Goal: Task Accomplishment & Management: Use online tool/utility

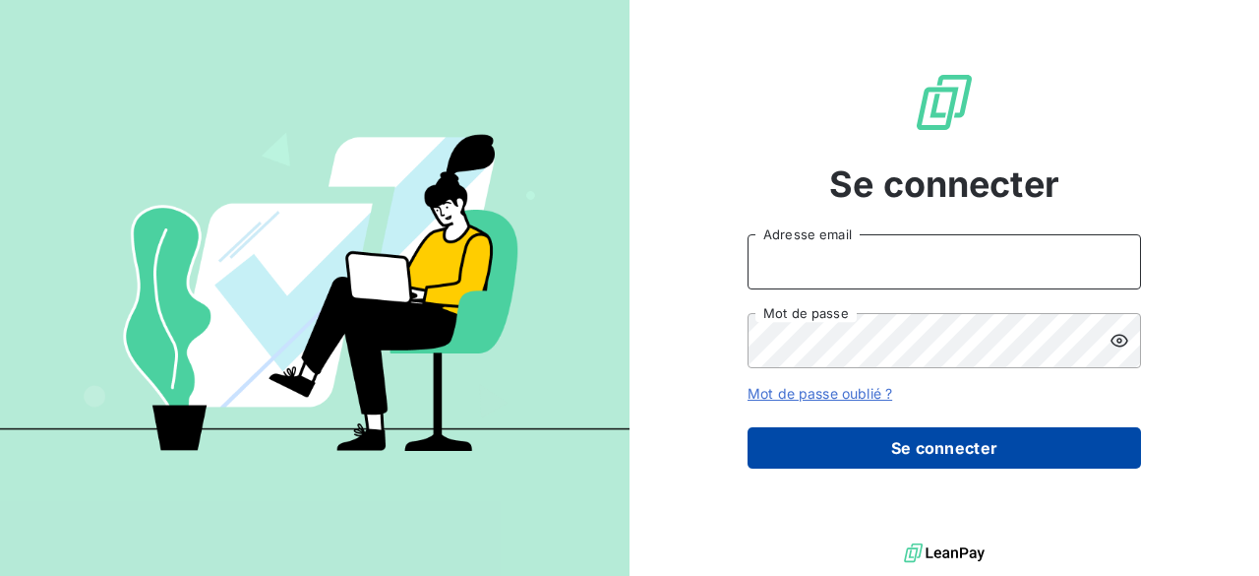
type input "[EMAIL_ADDRESS][DOMAIN_NAME]"
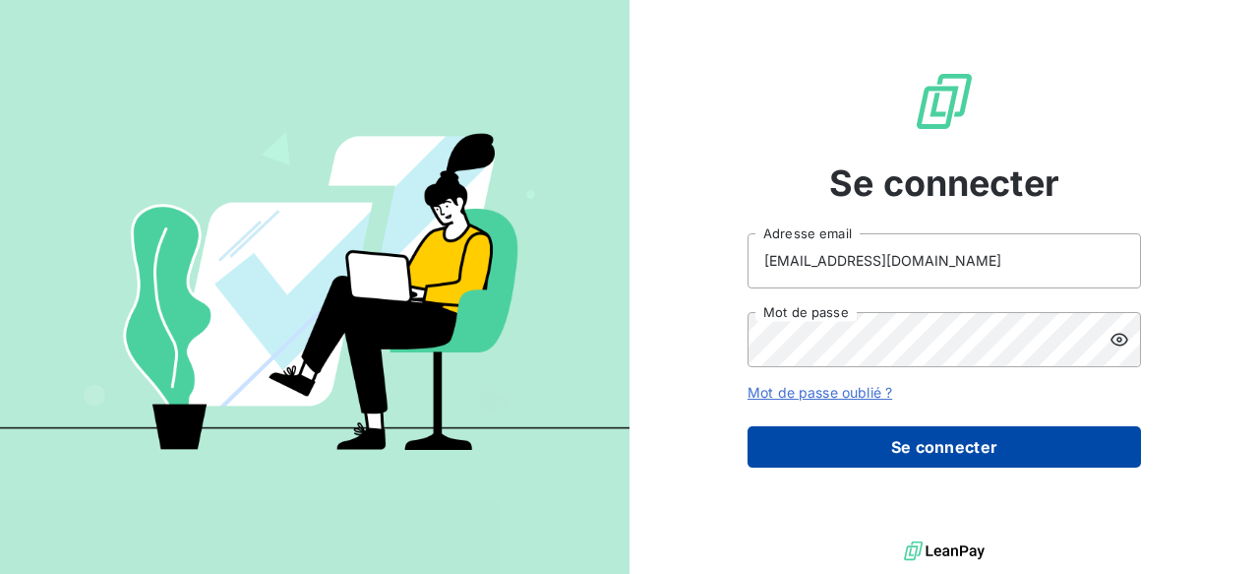
click at [1052, 462] on button "Se connecter" at bounding box center [945, 446] width 394 height 41
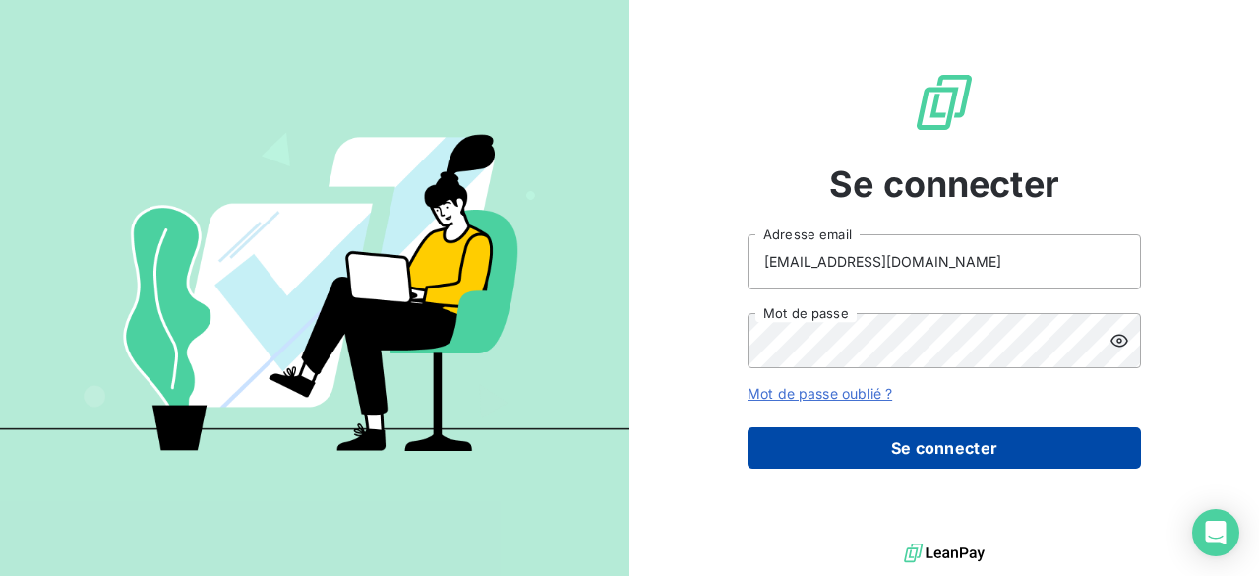
click at [899, 444] on button "Se connecter" at bounding box center [945, 447] width 394 height 41
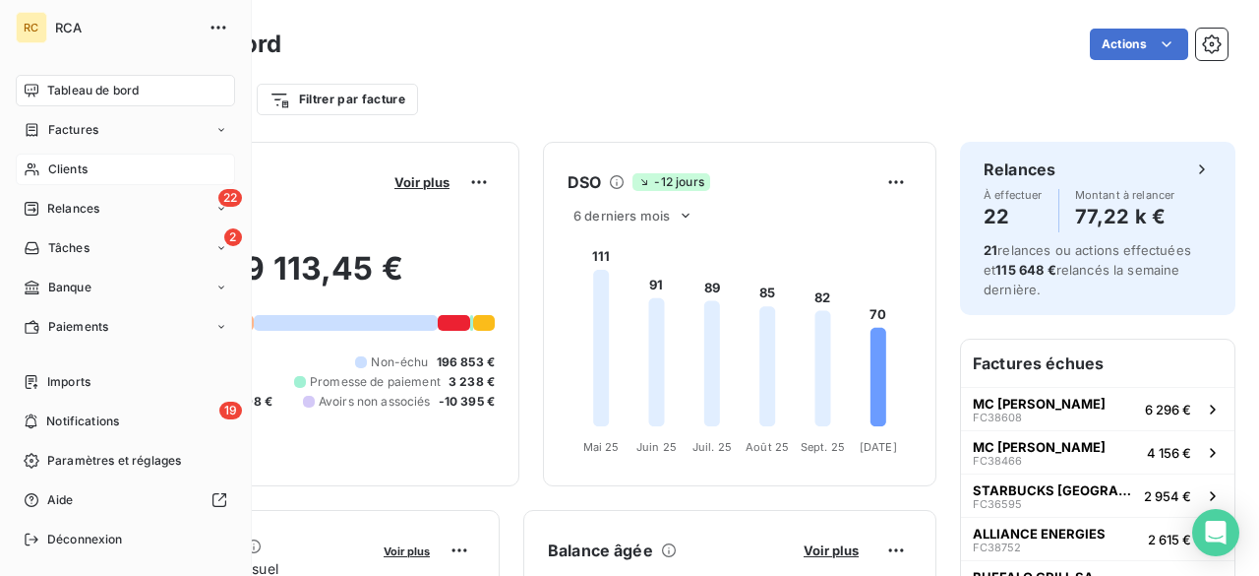
click at [94, 172] on div "Clients" at bounding box center [125, 168] width 219 height 31
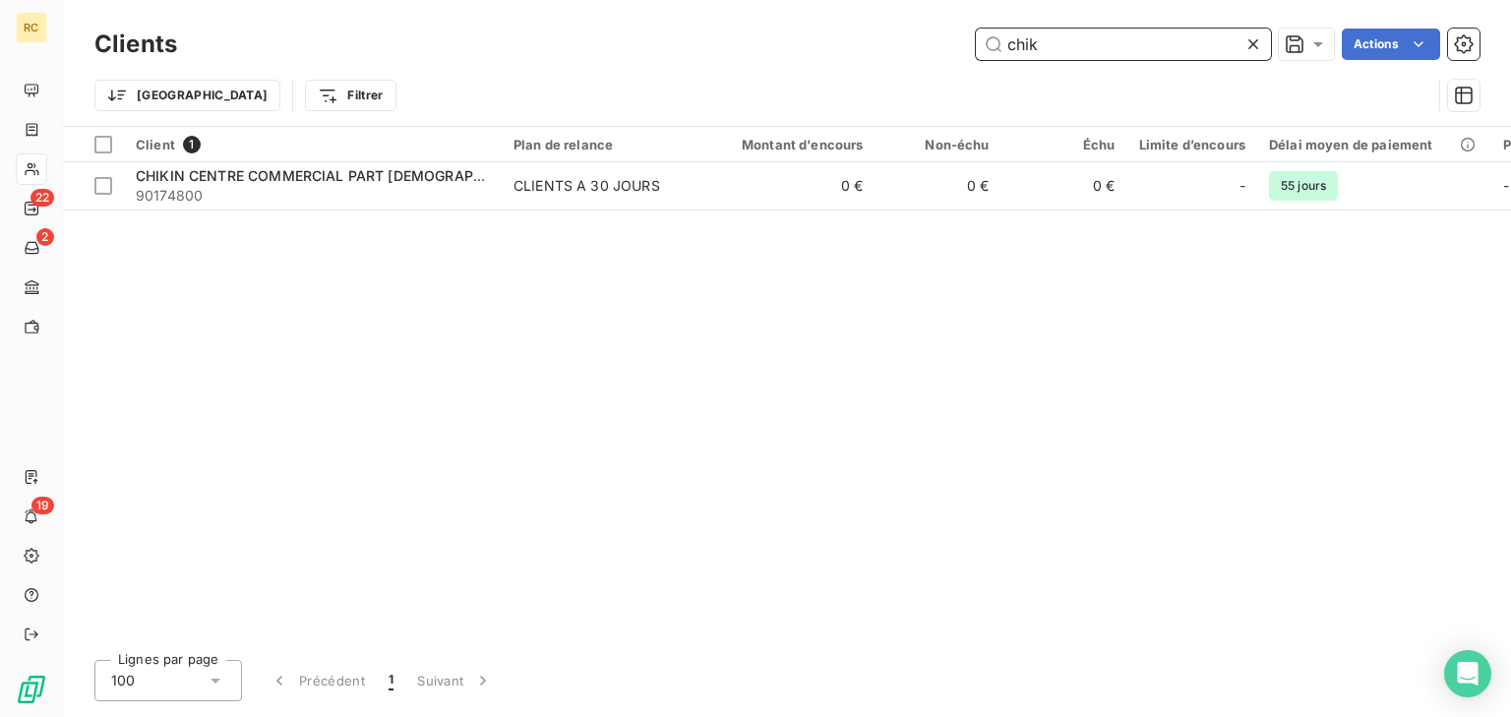
drag, startPoint x: 1058, startPoint y: 43, endPoint x: 1074, endPoint y: 32, distance: 19.9
click at [1062, 40] on input "chik" at bounding box center [1123, 44] width 295 height 31
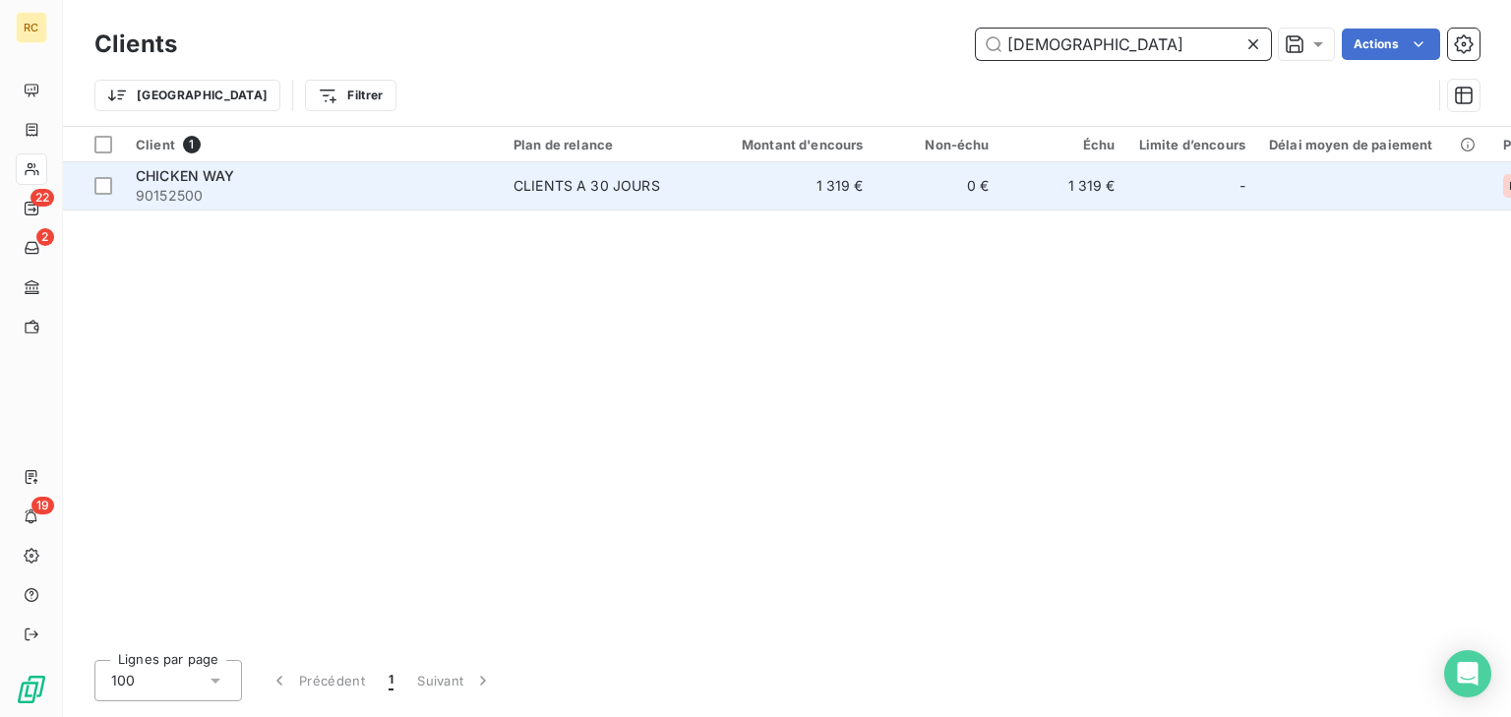
type input "[DEMOGRAPHIC_DATA]"
click at [350, 206] on td "CHICKEN WAY 90152500" at bounding box center [313, 185] width 378 height 47
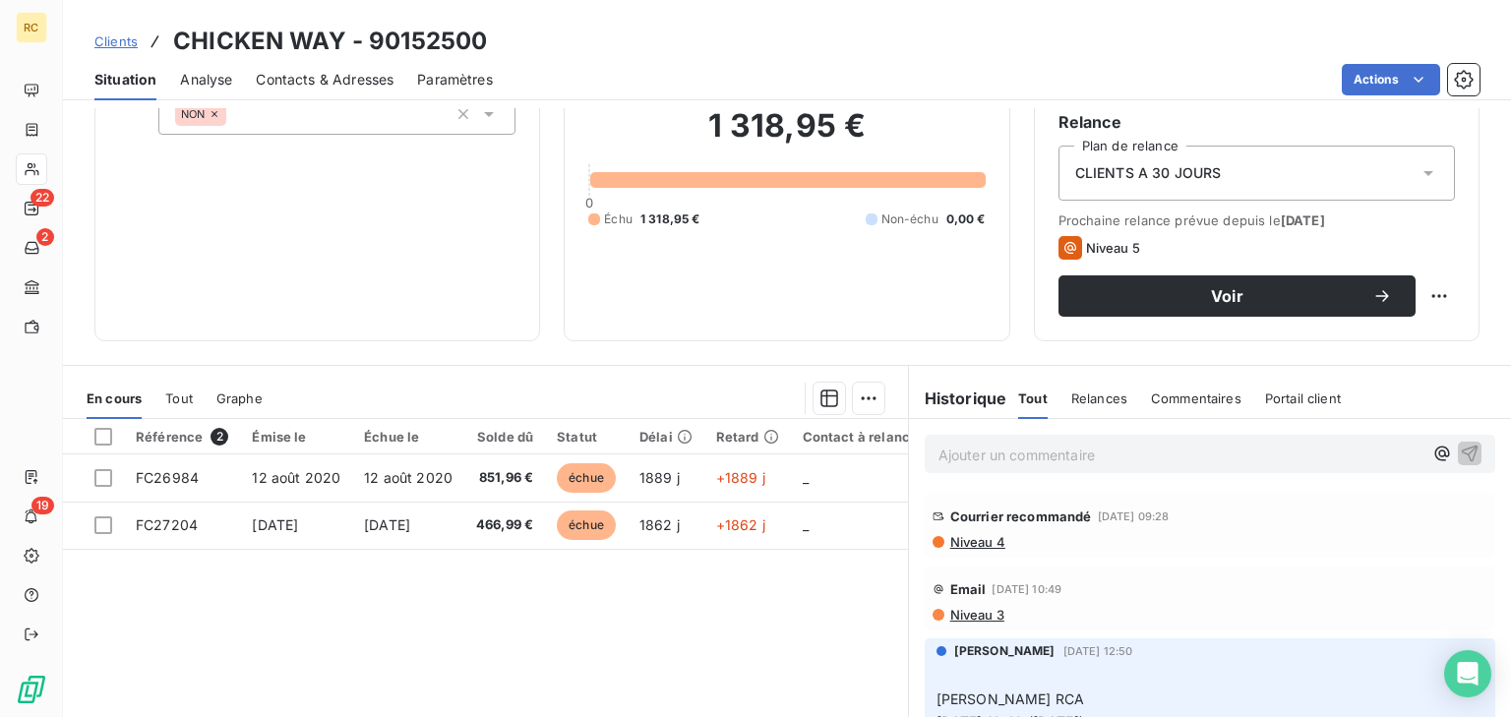
scroll to position [157, 0]
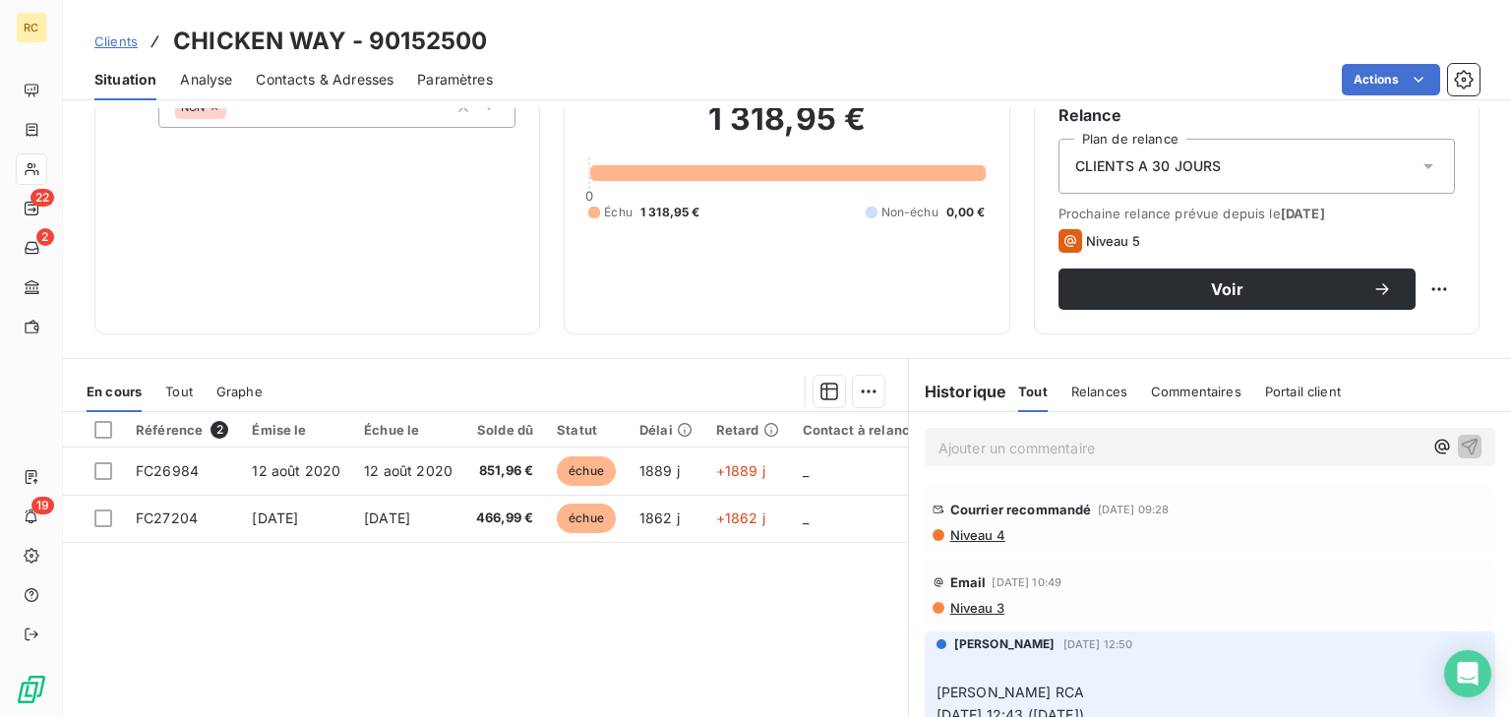
drag, startPoint x: 111, startPoint y: 424, endPoint x: 281, endPoint y: 428, distance: 170.3
click at [111, 424] on div at bounding box center [103, 430] width 18 height 18
click at [864, 394] on html "RC 22 2 19 Clients CHICKEN WAY - 90152500 Situation Analyse Contacts & Adresses…" at bounding box center [755, 358] width 1511 height 717
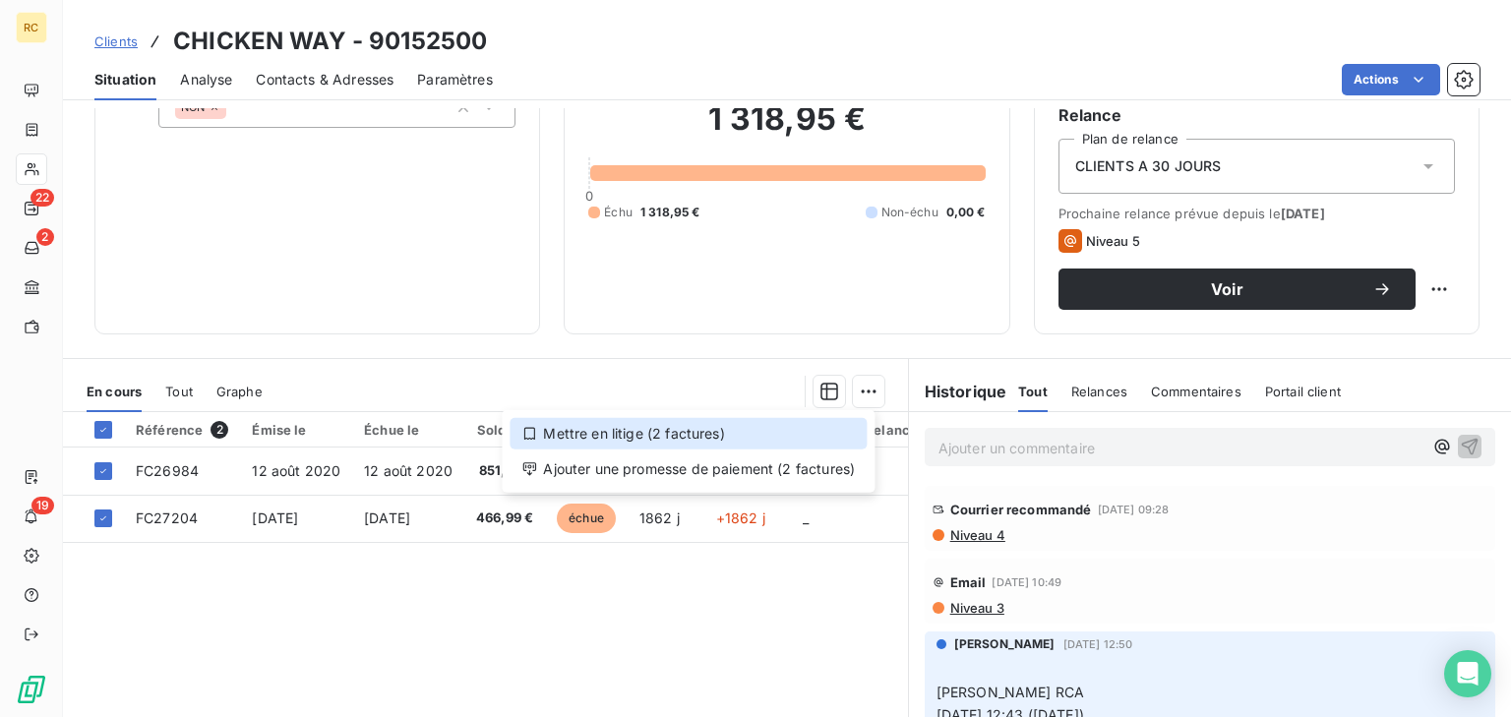
click at [784, 431] on div "Mettre en litige (2 factures)" at bounding box center [688, 433] width 357 height 31
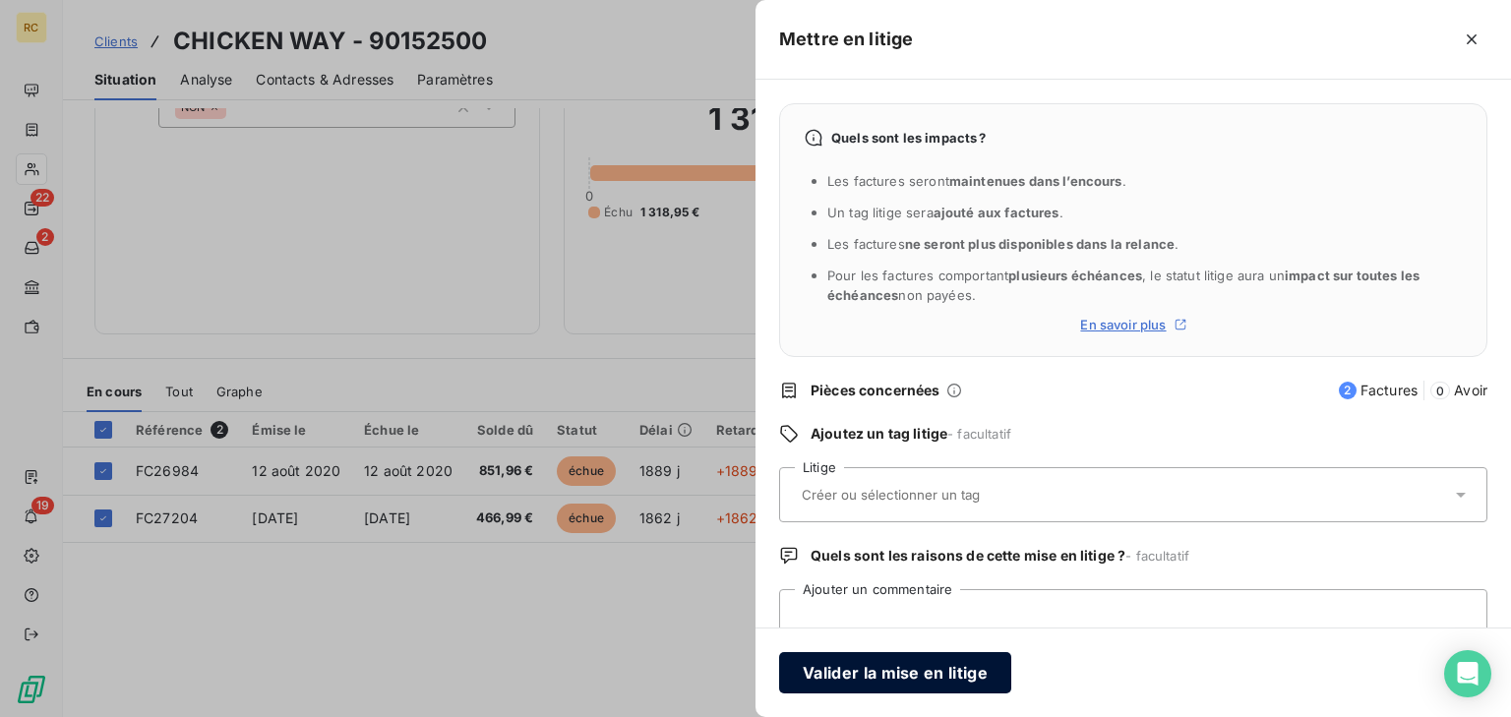
click at [888, 575] on button "Valider la mise en litige" at bounding box center [895, 672] width 232 height 41
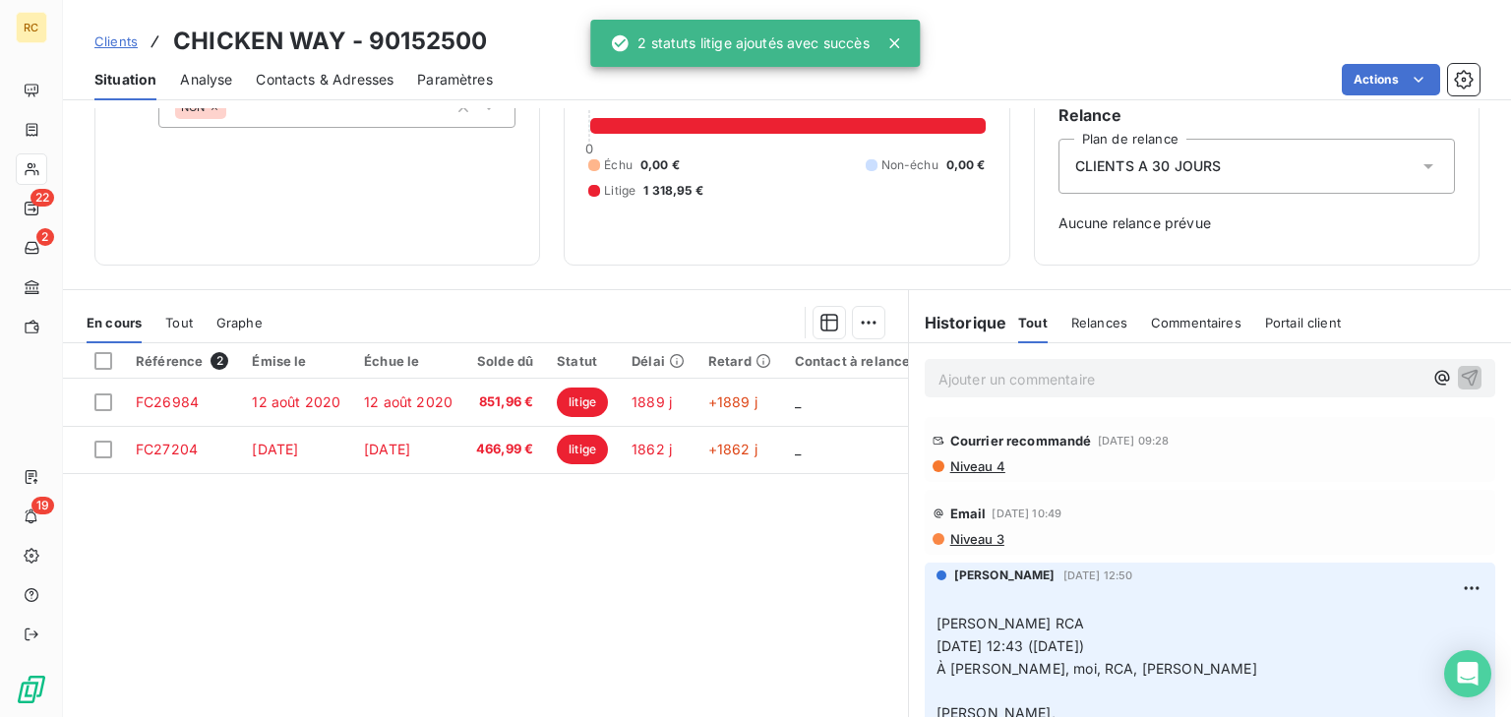
drag, startPoint x: 500, startPoint y: 562, endPoint x: 461, endPoint y: 536, distance: 46.1
click at [493, 559] on div "Référence 2 Émise le Échue le Solde dû Statut Délai Retard Contact à relancer E…" at bounding box center [485, 532] width 845 height 379
drag, startPoint x: 886, startPoint y: 38, endPoint x: 180, endPoint y: 52, distance: 706.5
click at [885, 38] on icon at bounding box center [895, 43] width 20 height 20
